Goal: Information Seeking & Learning: Learn about a topic

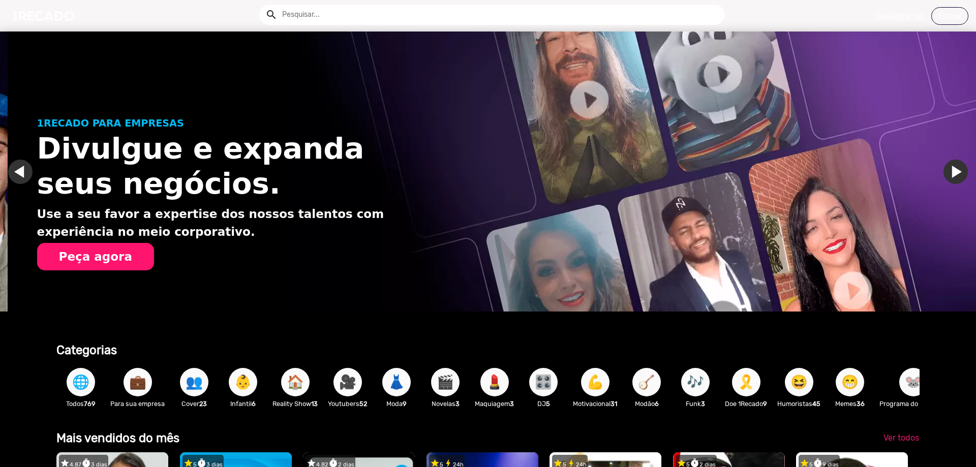
scroll to position [0, 1937]
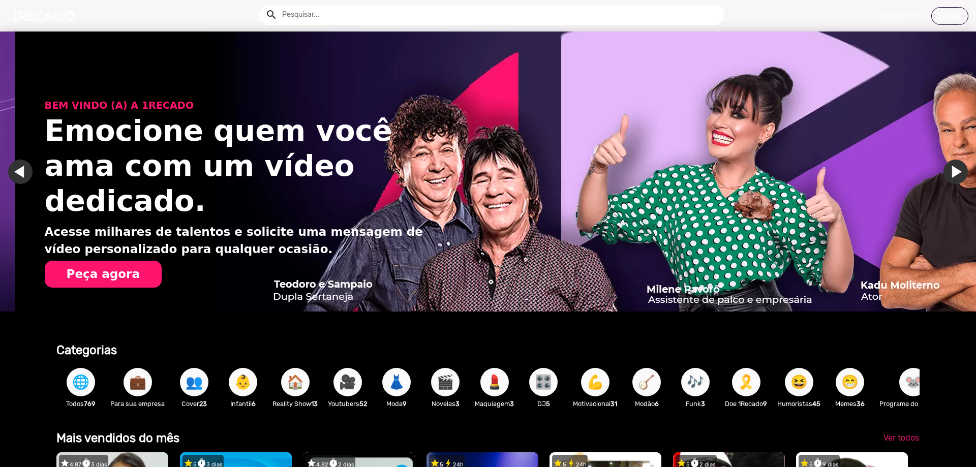
click at [354, 13] on input "text" at bounding box center [500, 15] width 450 height 20
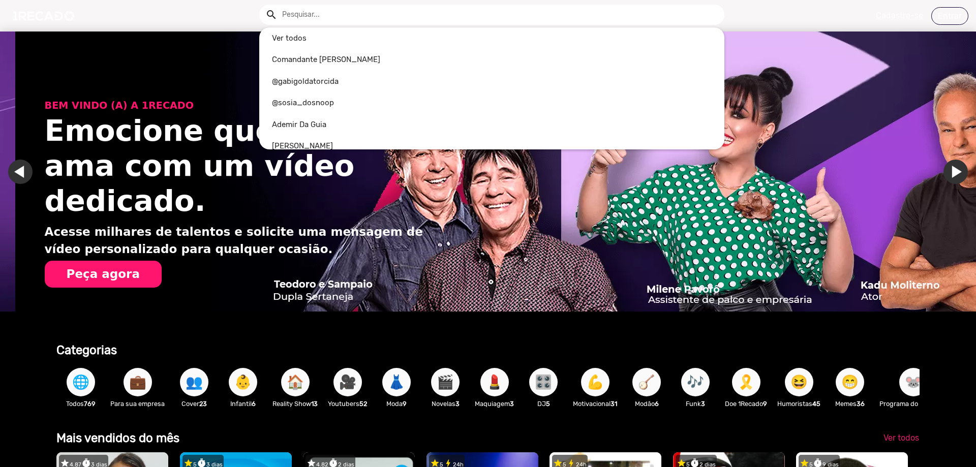
scroll to position [0, 2906]
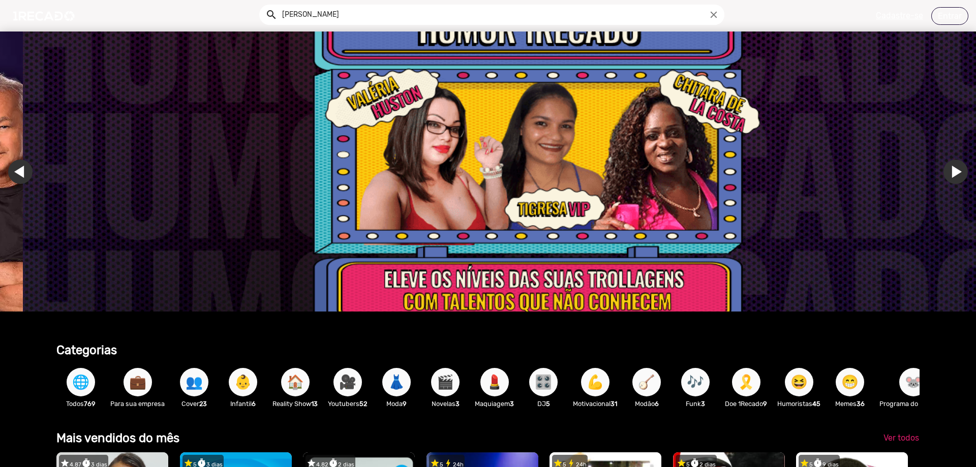
click at [262, 5] on button "search" at bounding box center [271, 14] width 18 height 18
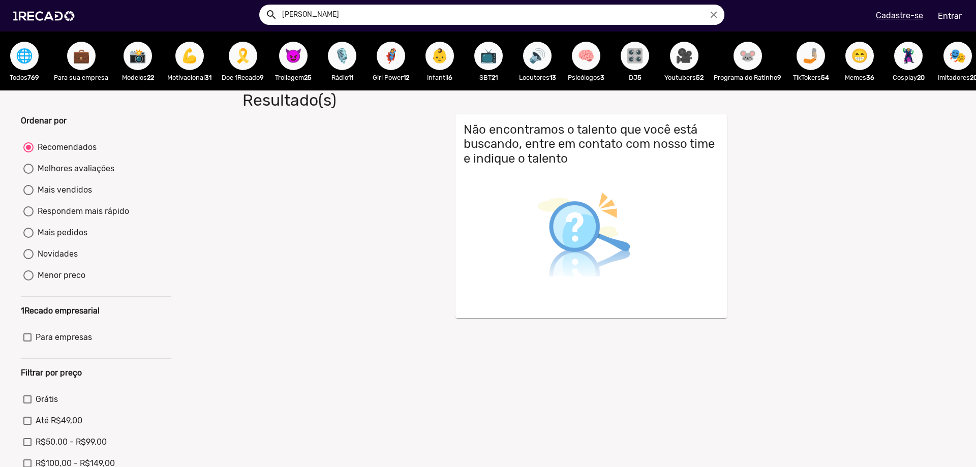
click at [316, 17] on input "[PERSON_NAME]" at bounding box center [500, 15] width 450 height 20
click at [262, 5] on button "search" at bounding box center [271, 14] width 18 height 18
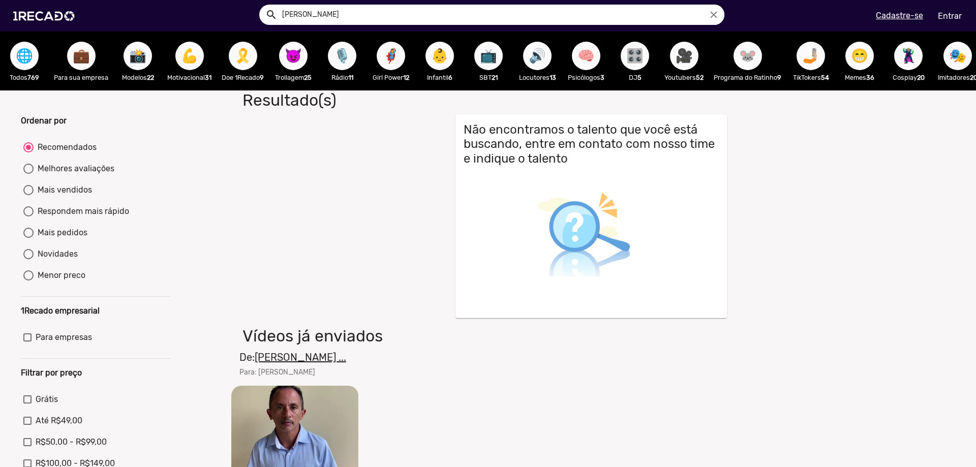
paste input "Passaia"
type input "Passaia"
click at [262, 5] on button "search" at bounding box center [271, 14] width 18 height 18
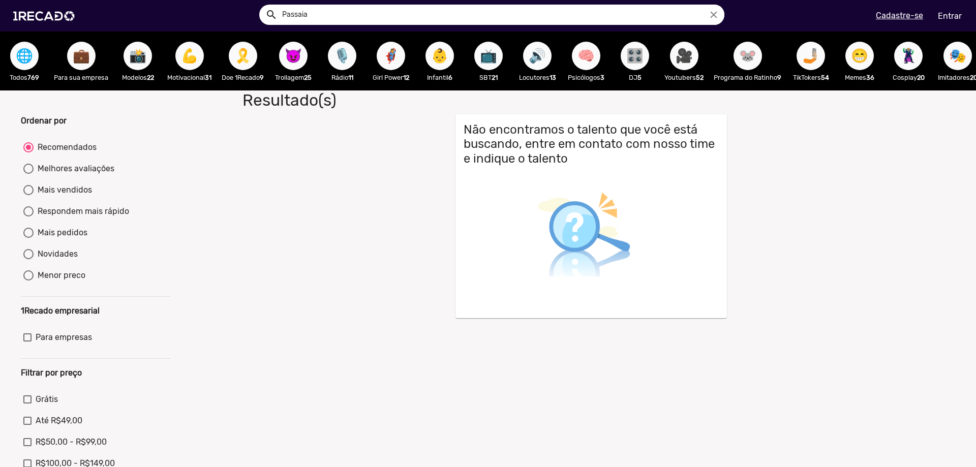
drag, startPoint x: 279, startPoint y: 12, endPoint x: 249, endPoint y: 14, distance: 29.5
click at [250, 14] on div "search Passaia close search menu" at bounding box center [248, 15] width 480 height 43
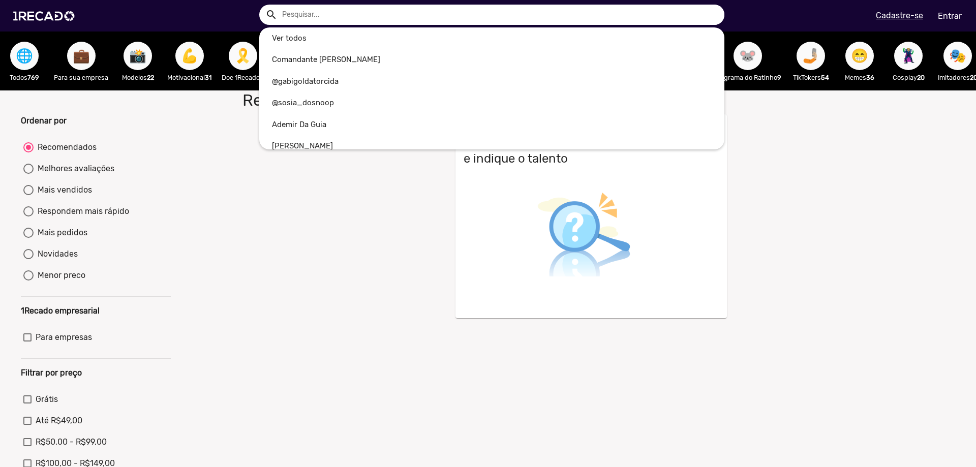
click at [262, 5] on button "search" at bounding box center [271, 14] width 18 height 18
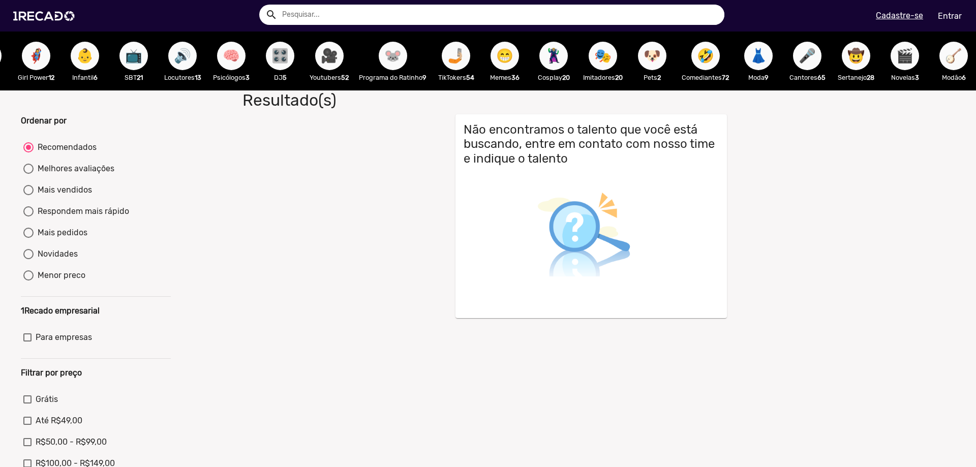
scroll to position [0, 359]
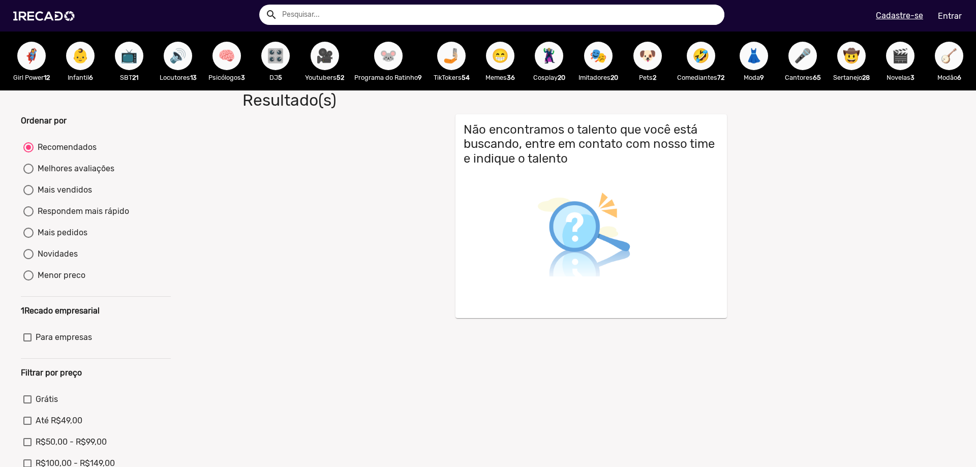
click at [387, 51] on span "🐭" at bounding box center [388, 56] width 17 height 28
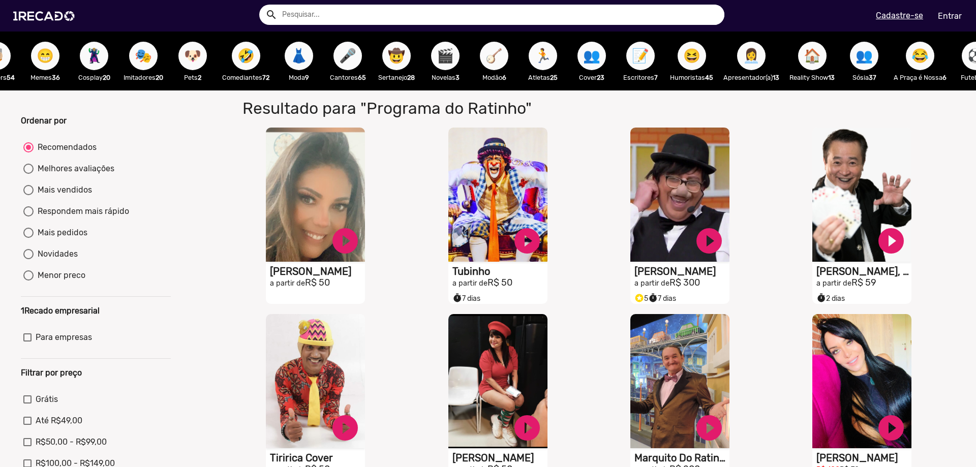
scroll to position [0, 816]
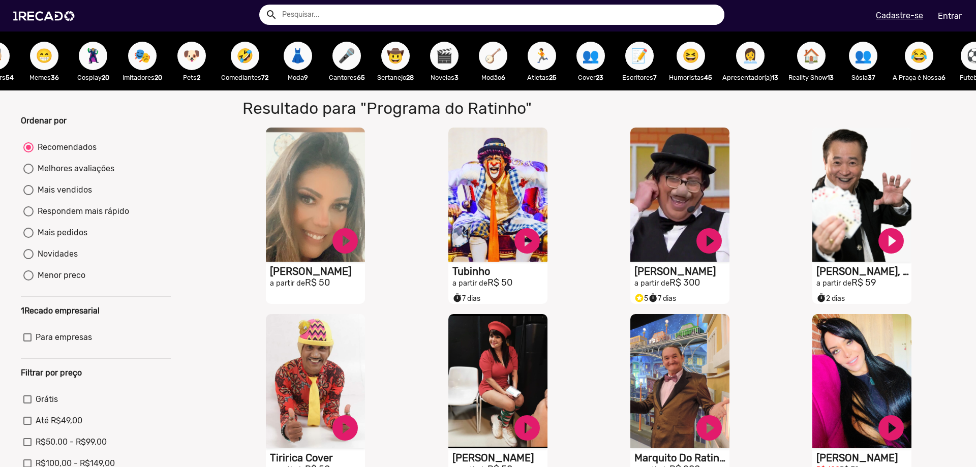
click at [453, 54] on span "🎬" at bounding box center [444, 56] width 17 height 28
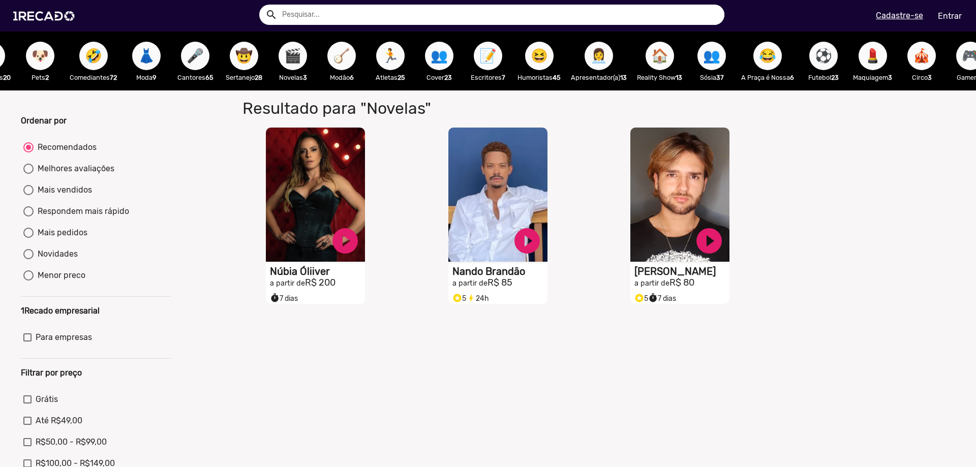
scroll to position [0, 973]
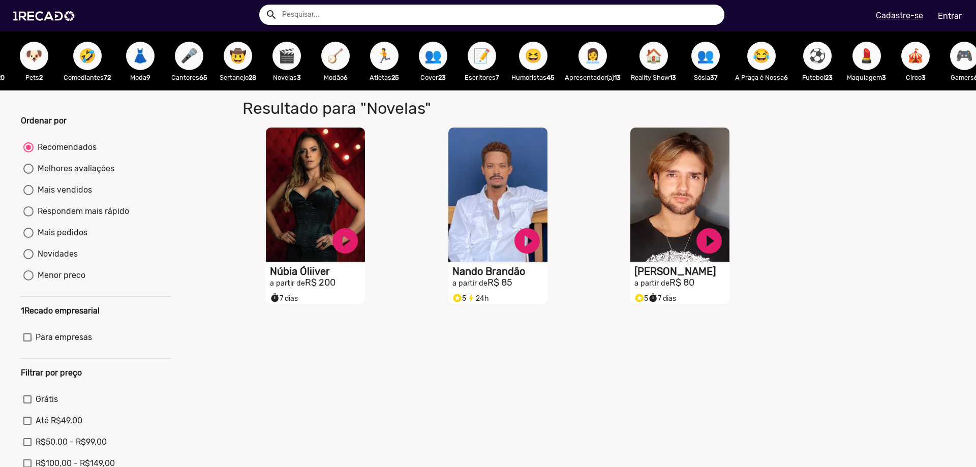
click at [599, 47] on span "👩‍💼" at bounding box center [592, 56] width 17 height 28
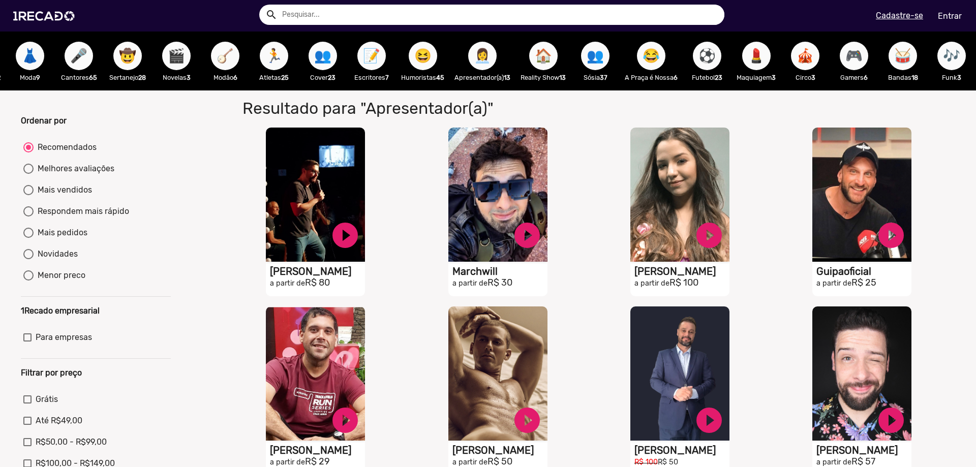
scroll to position [0, 1106]
click at [943, 59] on span "🎶" at bounding box center [951, 56] width 17 height 28
